Goal: Task Accomplishment & Management: Use online tool/utility

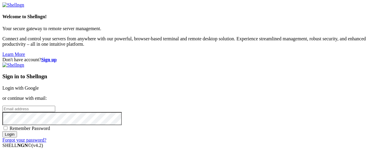
click at [39, 85] on link "Login with Google" at bounding box center [20, 87] width 36 height 5
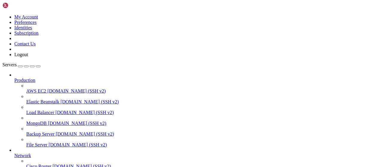
scroll to position [121, 0]
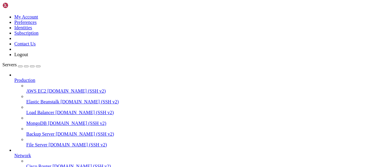
scroll to position [217, 0]
type input "/root/LinkQuest"
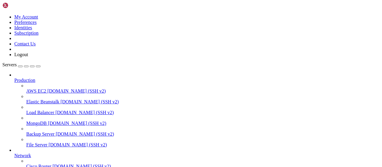
click at [350, 80] on div "database.py 17 KB Complete" at bounding box center [191, 83] width 382 height 167
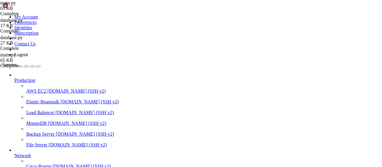
scroll to position [55, 0]
drag, startPoint x: 202, startPoint y: 96, endPoint x: 121, endPoint y: 97, distance: 81.5
type textarea "bot = Bot(token='7548646507:AAH7x-mhz7x1tKo7d4ggdUHlzRe217KDIW4')"
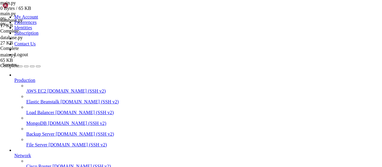
drag, startPoint x: 90, startPoint y: 8, endPoint x: 108, endPoint y: 13, distance: 18.2
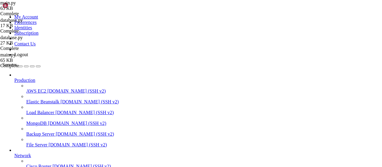
type textarea "import aiohttp"
